Goal: Task Accomplishment & Management: Manage account settings

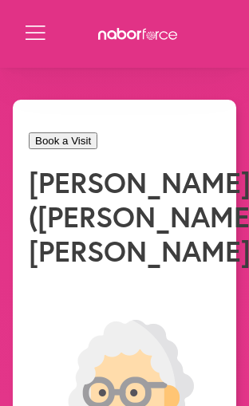
select select "*"
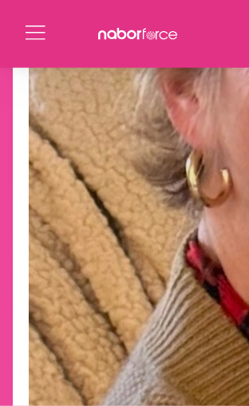
scroll to position [2673, 0]
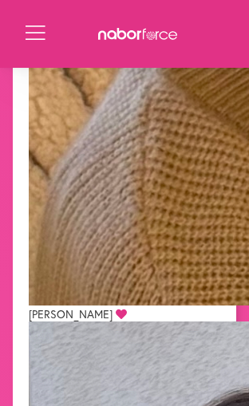
scroll to position [2950, 0]
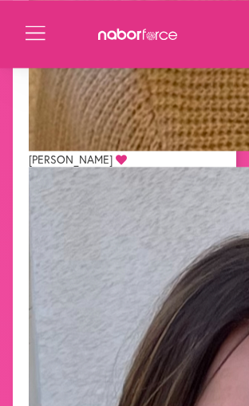
scroll to position [3105, 0]
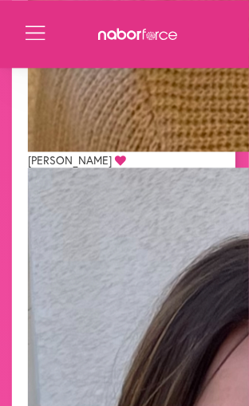
click at [148, 30] on icon at bounding box center [138, 34] width 80 height 12
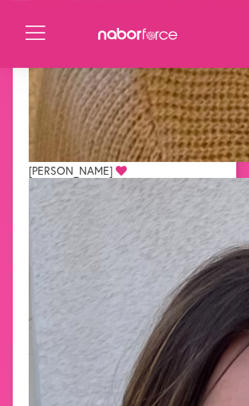
scroll to position [3114, 0]
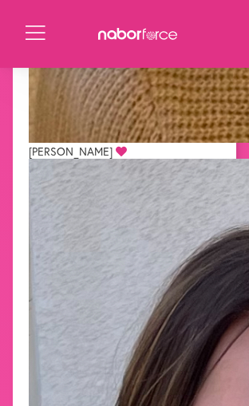
click at [36, 38] on button "Open Menu" at bounding box center [36, 35] width 20 height 18
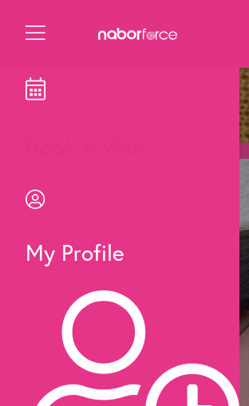
click at [178, 131] on p "Book a Visit" at bounding box center [133, 146] width 214 height 31
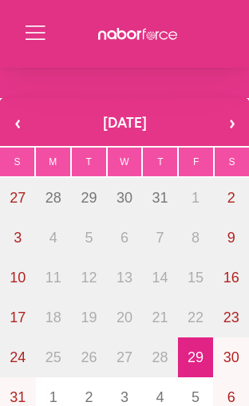
click at [62, 49] on div "Book a Visit My Profile Visits Billing Logout Close Menu Open Menu" at bounding box center [124, 34] width 249 height 68
click at [43, 30] on button "Open Menu" at bounding box center [36, 35] width 20 height 18
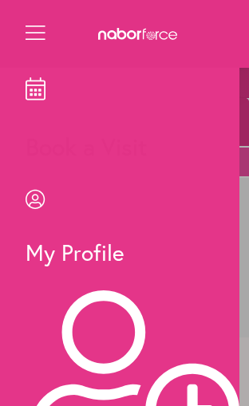
click at [48, 35] on div "Book a Visit My Profile Visits Billing Logout Close Menu Open Menu" at bounding box center [124, 34] width 249 height 68
click at [155, 238] on p "My Profile" at bounding box center [133, 253] width 214 height 30
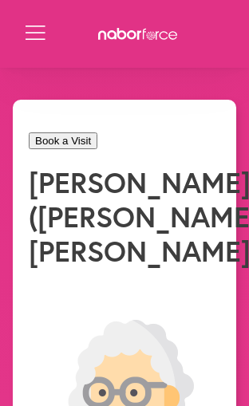
select select "*"
click at [45, 37] on button "Open Menu" at bounding box center [36, 35] width 20 height 18
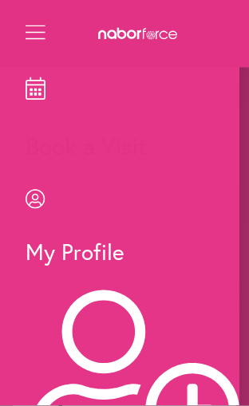
scroll to position [1116, 0]
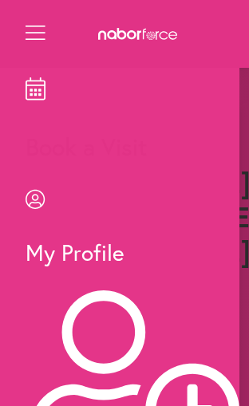
scroll to position [1779, 0]
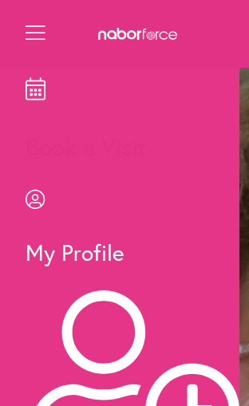
select select "*"
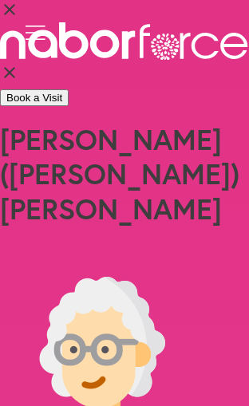
select select "*"
click at [51, 53] on div "Book a Visit My Profile Visits Billing Logout Close Menu Open Menu" at bounding box center [124, 42] width 249 height 41
click at [38, 43] on button "Open Menu" at bounding box center [36, 35] width 20 height 18
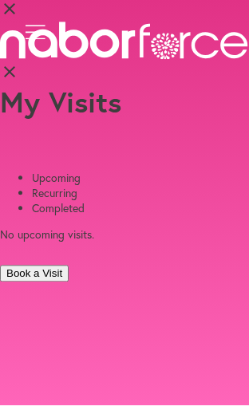
scroll to position [100, 0]
